Goal: Task Accomplishment & Management: Complete application form

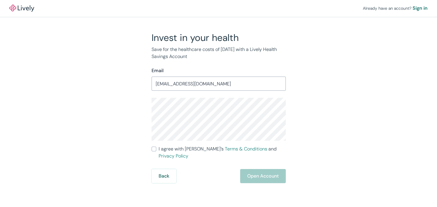
drag, startPoint x: 219, startPoint y: 90, endPoint x: 147, endPoint y: 83, distance: 72.4
click at [147, 83] on div "Invest in your health Save for the healthcare costs of [DATE] with a Lively Hea…" at bounding box center [214, 107] width 141 height 151
click at [220, 86] on input "[EMAIL_ADDRESS][DOMAIN_NAME]" at bounding box center [218, 84] width 134 height 12
drag, startPoint x: 215, startPoint y: 82, endPoint x: 136, endPoint y: 84, distance: 79.4
click at [151, 84] on input "[EMAIL_ADDRESS][DOMAIN_NAME]" at bounding box center [218, 84] width 134 height 12
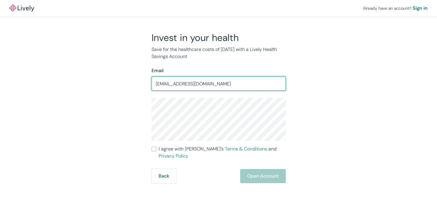
type input "[EMAIL_ADDRESS][DOMAIN_NAME]"
click at [154, 148] on input "I agree with Lively’s Terms & Conditions and Privacy Policy" at bounding box center [153, 148] width 5 height 5
checkbox input "true"
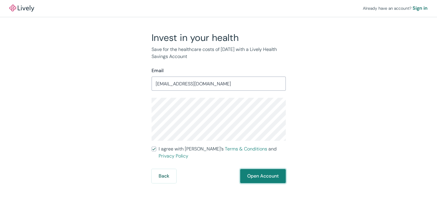
click at [262, 170] on button "Open Account" at bounding box center [263, 176] width 46 height 14
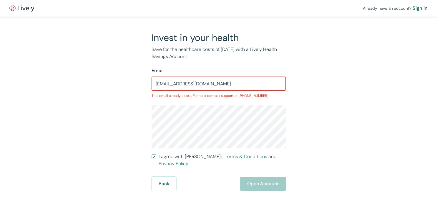
click at [261, 176] on div "Back Open Account" at bounding box center [218, 183] width 134 height 14
click at [421, 8] on div "Sign in" at bounding box center [419, 8] width 15 height 7
